Goal: Transaction & Acquisition: Purchase product/service

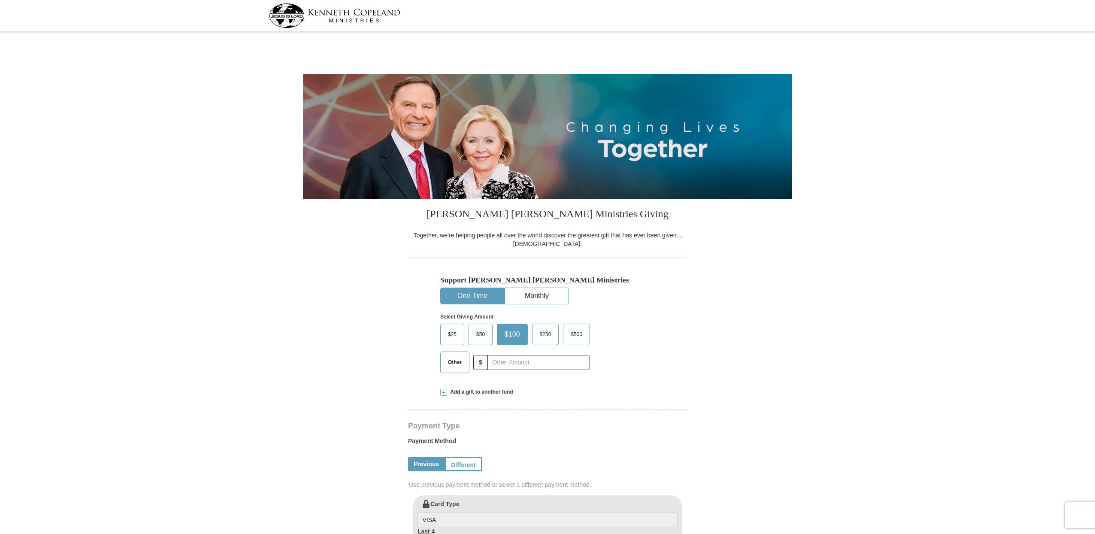
select select "OK"
click at [457, 363] on span "Other" at bounding box center [455, 362] width 22 height 13
click at [0, 0] on input "Other" at bounding box center [0, 0] width 0 height 0
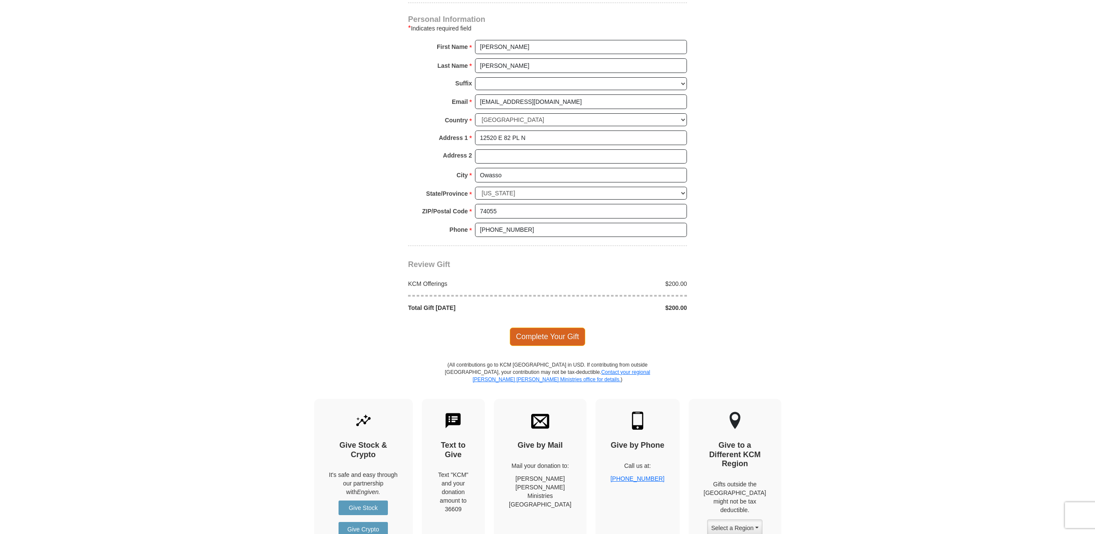
scroll to position [560, 0]
type input "200"
click at [539, 336] on span "Complete Your Gift" at bounding box center [548, 337] width 76 height 18
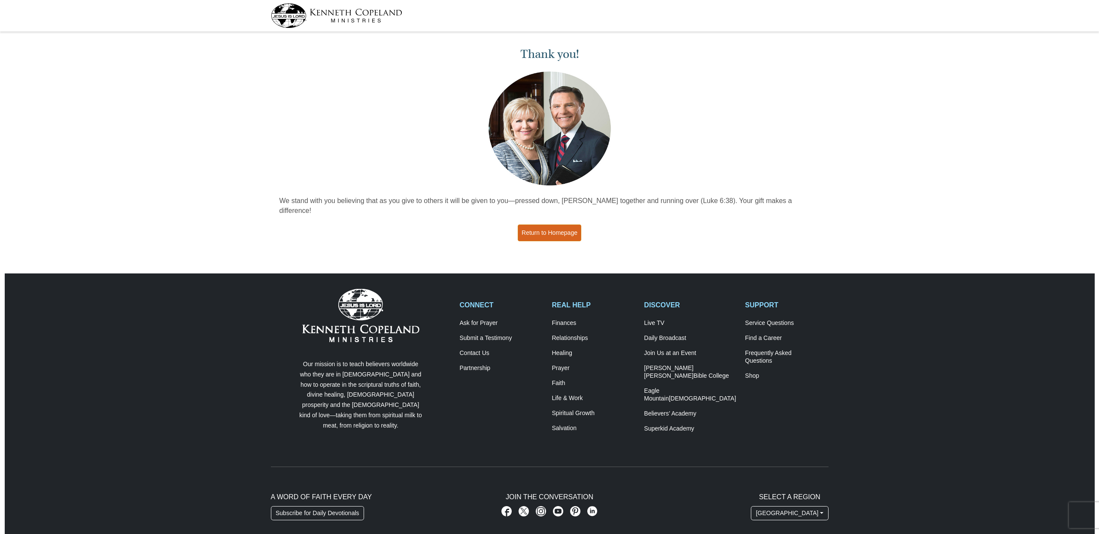
click at [537, 224] on link "Return to Homepage" at bounding box center [550, 232] width 64 height 17
